Goal: Complete application form

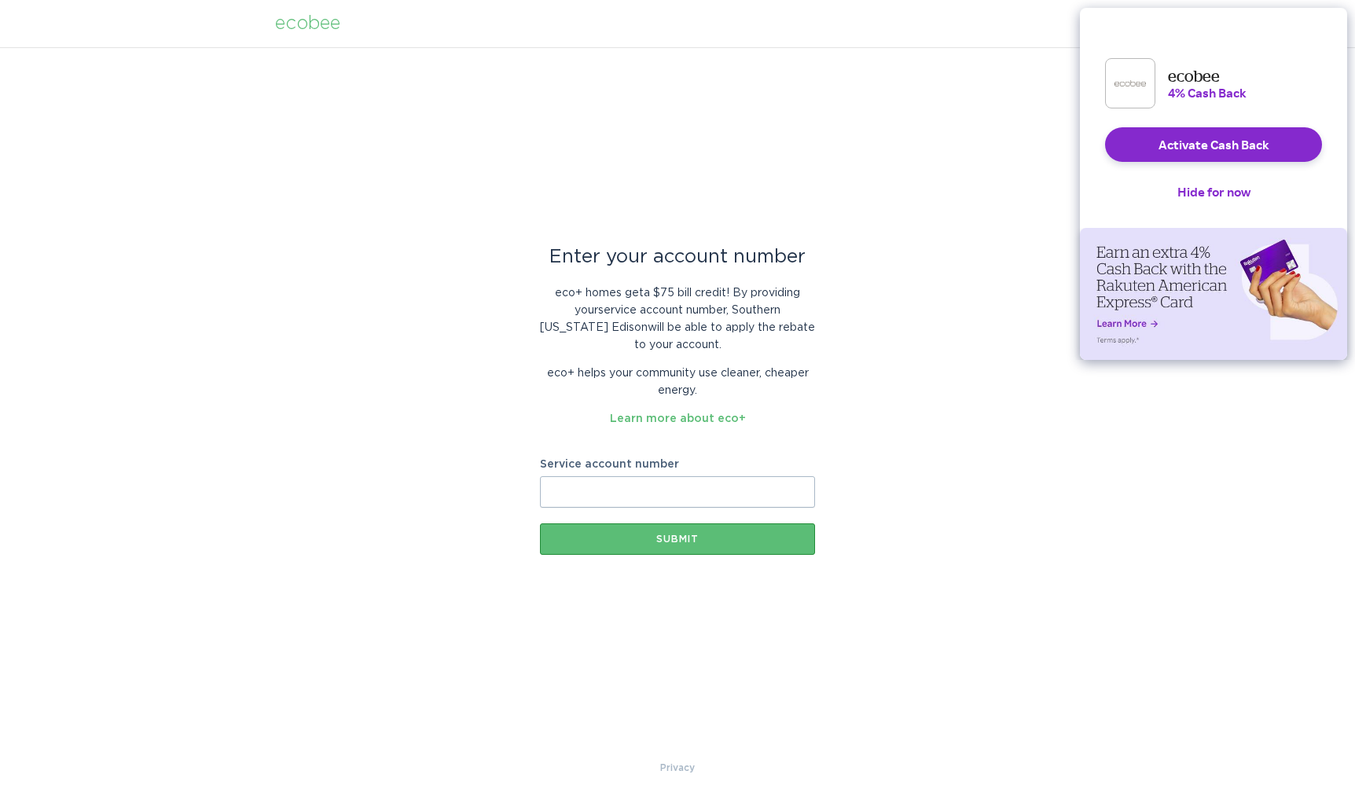
click at [719, 497] on input "Service account number" at bounding box center [677, 491] width 275 height 31
click at [670, 493] on input "Service account number" at bounding box center [677, 491] width 275 height 31
paste input "700367036930"
click at [757, 489] on input "700367036930" at bounding box center [677, 491] width 275 height 31
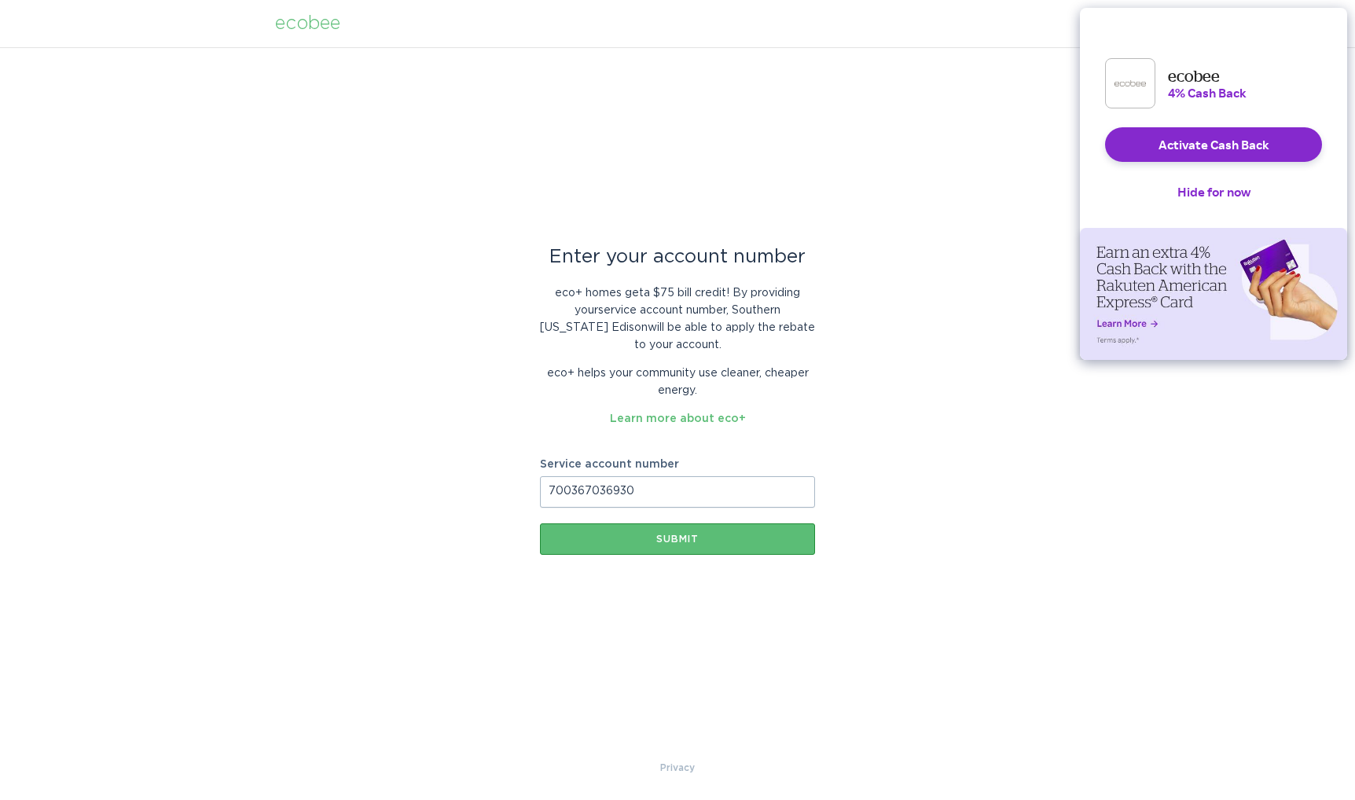
click at [757, 489] on input "700367036930" at bounding box center [677, 491] width 275 height 31
paste input "8001501579"
type input "8001501579"
click at [739, 541] on div "Submit" at bounding box center [677, 538] width 259 height 9
